Goal: Task Accomplishment & Management: Use online tool/utility

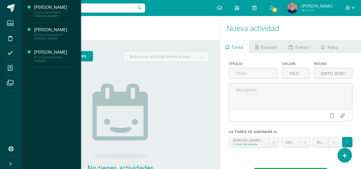
click at [10, 65] on icon at bounding box center [10, 67] width 5 height 5
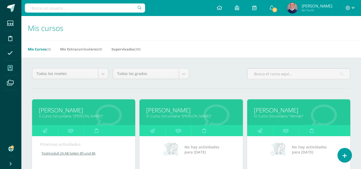
click at [161, 118] on link "III Curso Secundaria "[PERSON_NAME]"" at bounding box center [191, 116] width 90 height 5
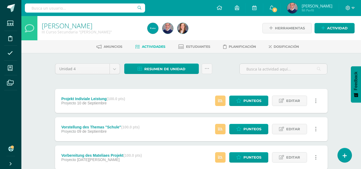
scroll to position [27, 0]
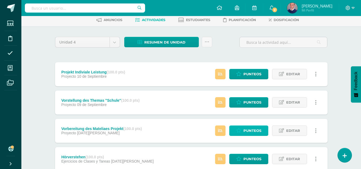
click at [244, 131] on span "Punteos" at bounding box center [252, 131] width 18 height 10
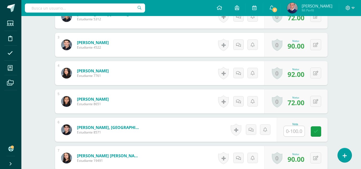
scroll to position [265, 0]
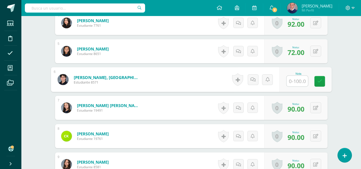
click at [295, 83] on input "text" at bounding box center [296, 81] width 21 height 11
type input "90"
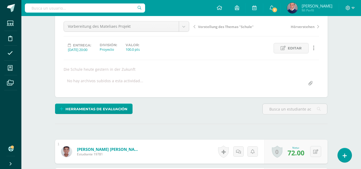
scroll to position [0, 0]
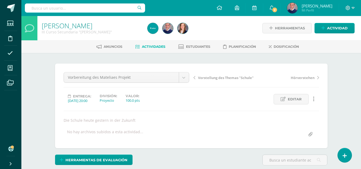
click at [151, 45] on span "Actividades" at bounding box center [154, 47] width 24 height 4
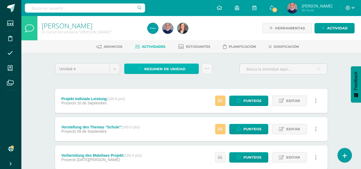
click at [166, 70] on span "Resumen de unidad" at bounding box center [164, 69] width 41 height 10
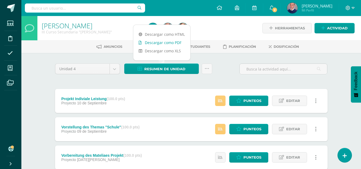
click at [166, 43] on link "Descargar como PDF" at bounding box center [161, 42] width 57 height 8
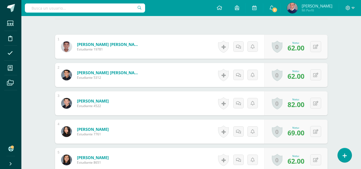
scroll to position [241, 0]
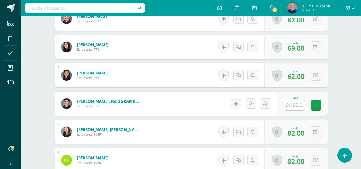
click at [297, 107] on input "text" at bounding box center [294, 105] width 21 height 10
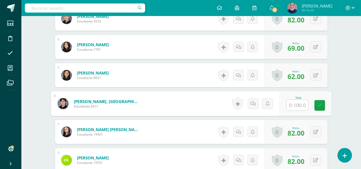
scroll to position [241, 0]
type input "90"
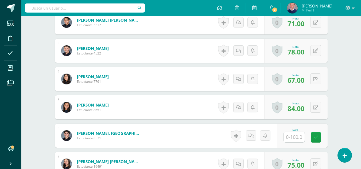
scroll to position [235, 0]
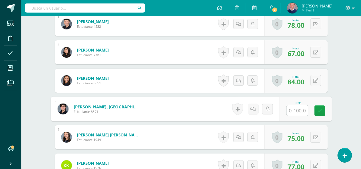
click at [298, 113] on input "text" at bounding box center [296, 110] width 21 height 11
type input "85"
click at [321, 112] on icon at bounding box center [319, 110] width 5 height 5
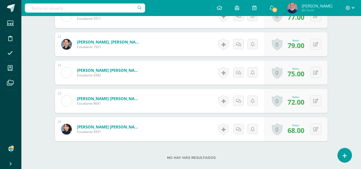
scroll to position [502, 0]
